Goal: Check status: Check status

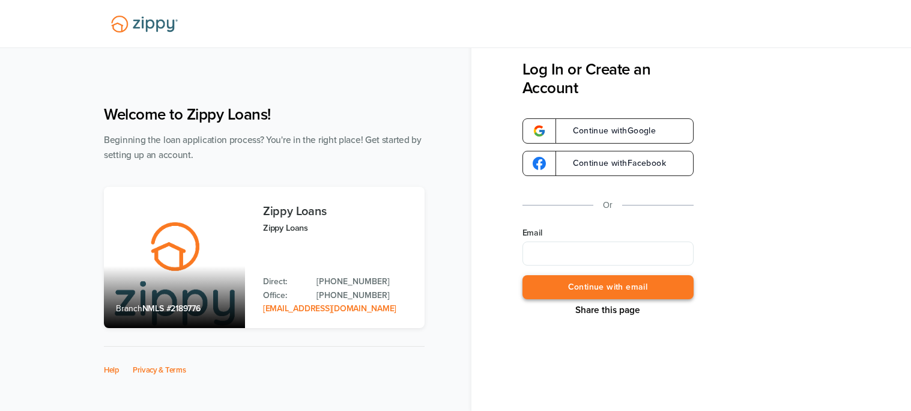
type input "**********"
click at [619, 296] on button "Continue with email" at bounding box center [607, 287] width 171 height 25
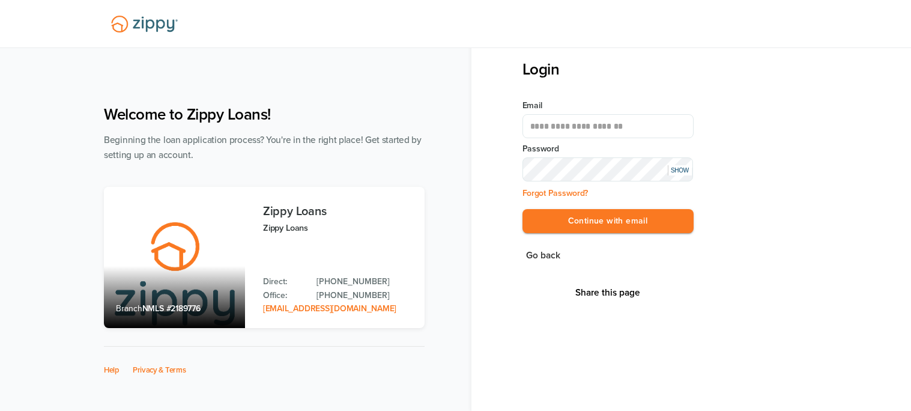
click at [678, 172] on div "SHOW" at bounding box center [680, 170] width 24 height 10
click at [626, 215] on button "Continue with email" at bounding box center [607, 221] width 171 height 25
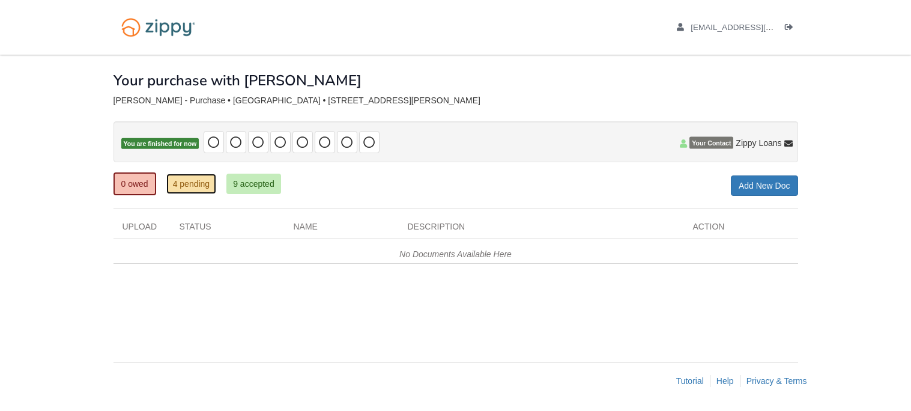
click at [195, 188] on link "4 pending" at bounding box center [191, 184] width 50 height 20
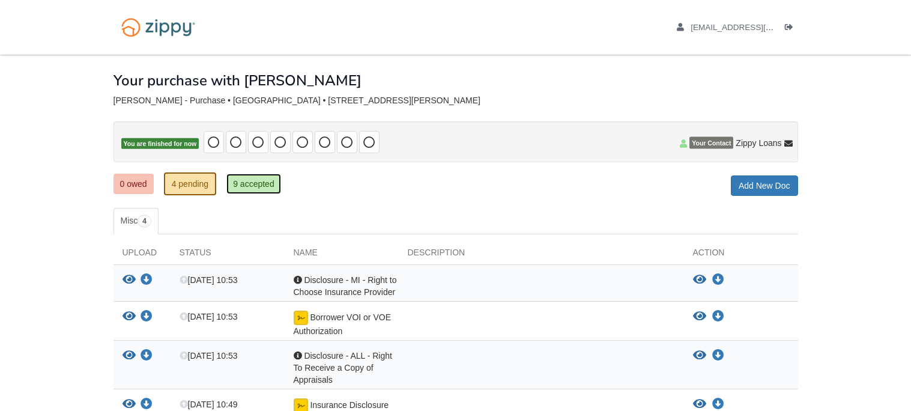
click at [241, 189] on link "9 accepted" at bounding box center [253, 184] width 55 height 20
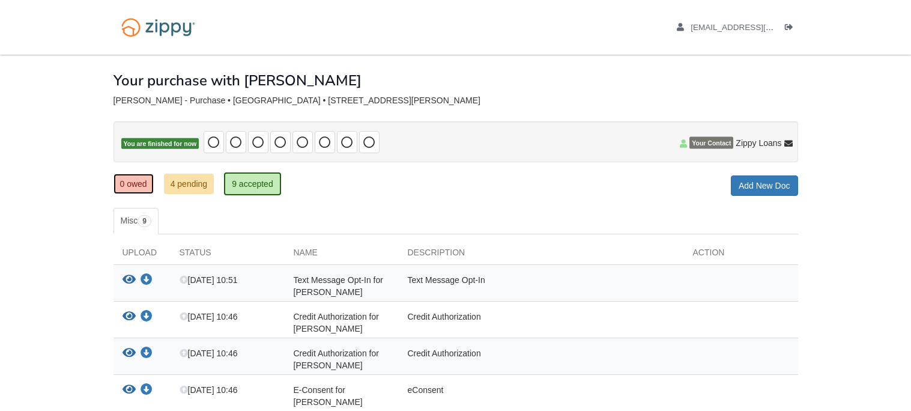
click at [142, 181] on link "0 owed" at bounding box center [133, 184] width 40 height 20
